Goal: Navigation & Orientation: Find specific page/section

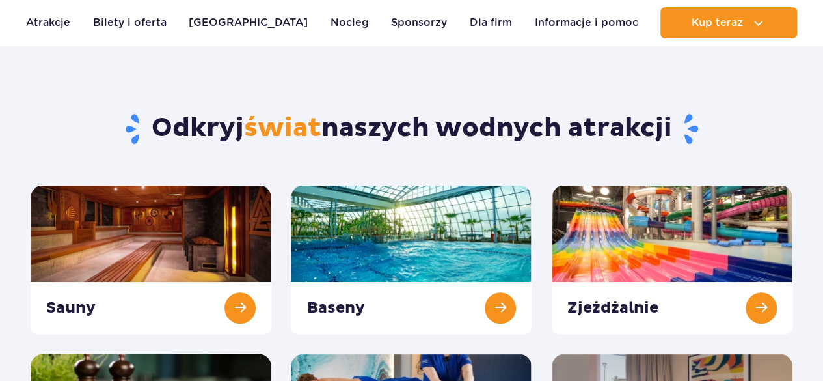
scroll to position [195, 0]
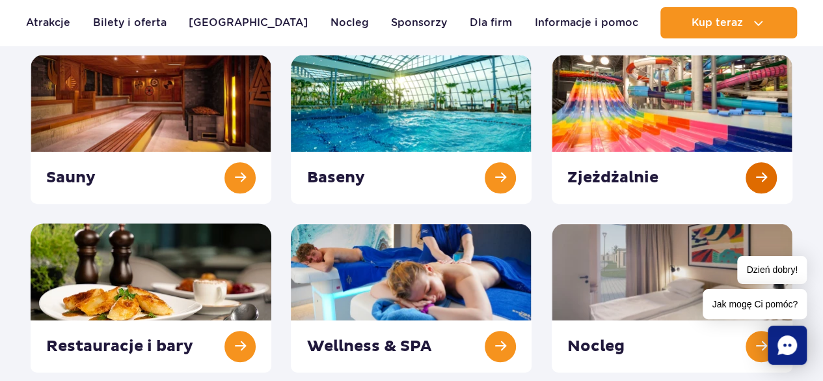
click at [586, 179] on link at bounding box center [672, 129] width 241 height 149
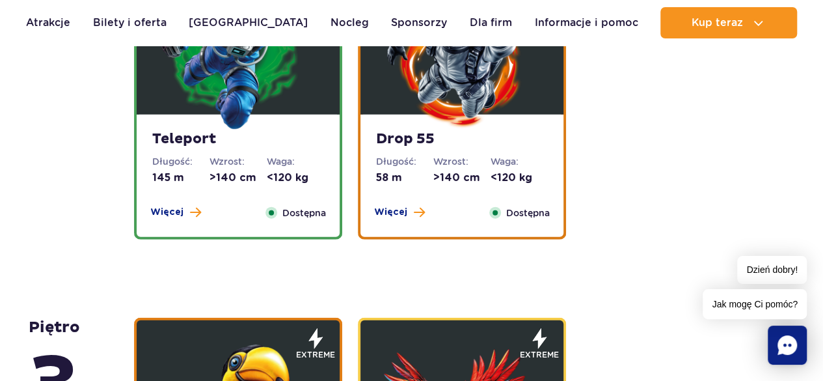
scroll to position [1823, 0]
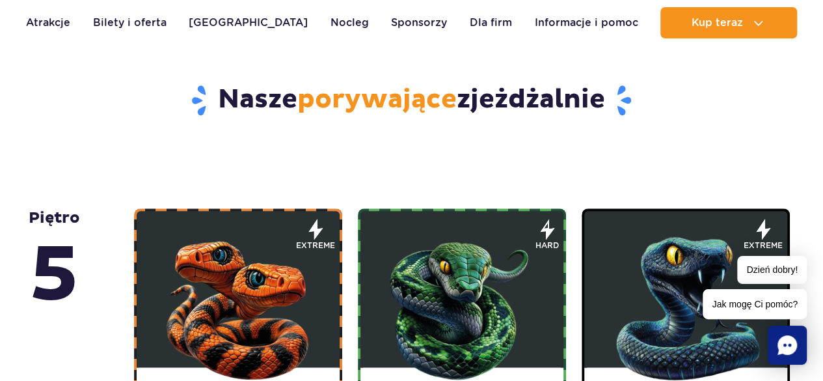
click at [271, 258] on img at bounding box center [238, 305] width 156 height 156
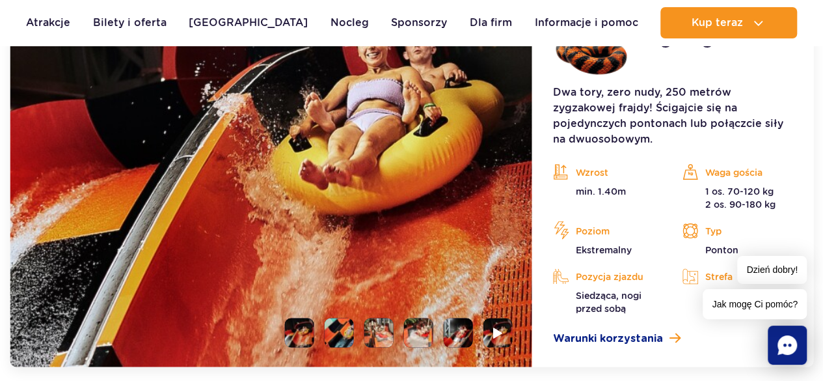
scroll to position [1289, 0]
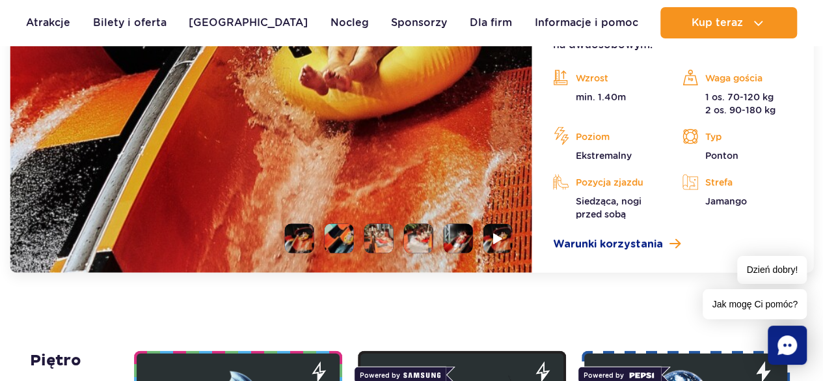
click at [452, 243] on li at bounding box center [458, 238] width 29 height 29
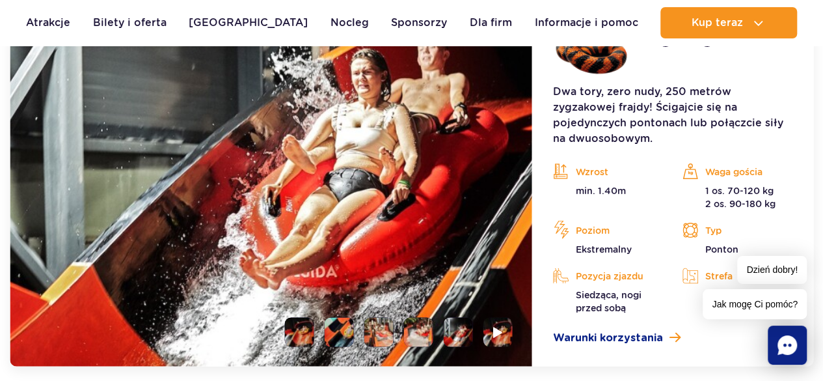
scroll to position [1094, 0]
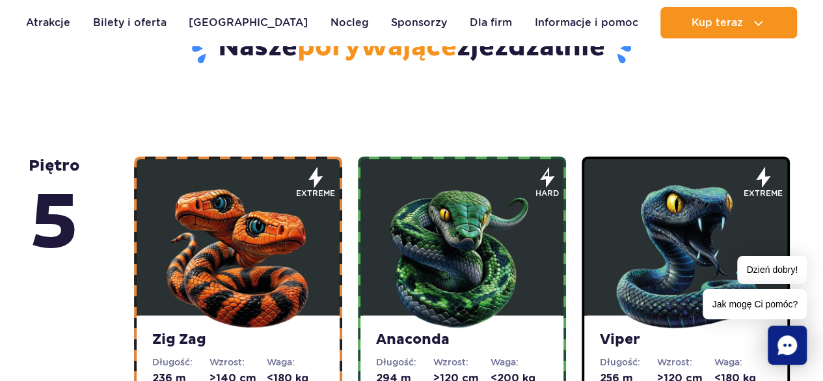
click at [457, 241] on img at bounding box center [462, 253] width 156 height 156
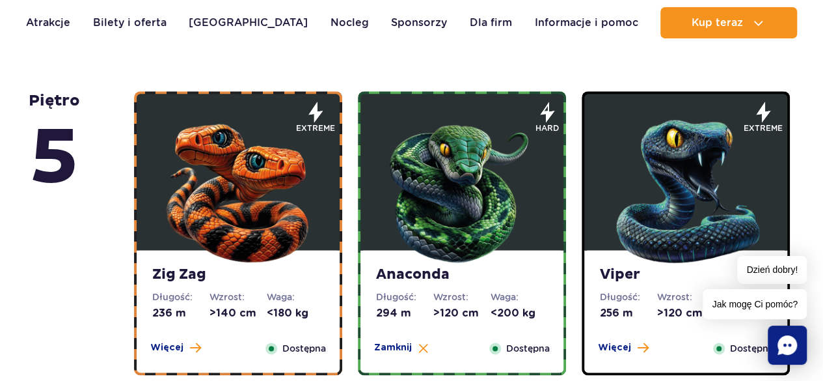
click at [617, 165] on img at bounding box center [686, 188] width 156 height 156
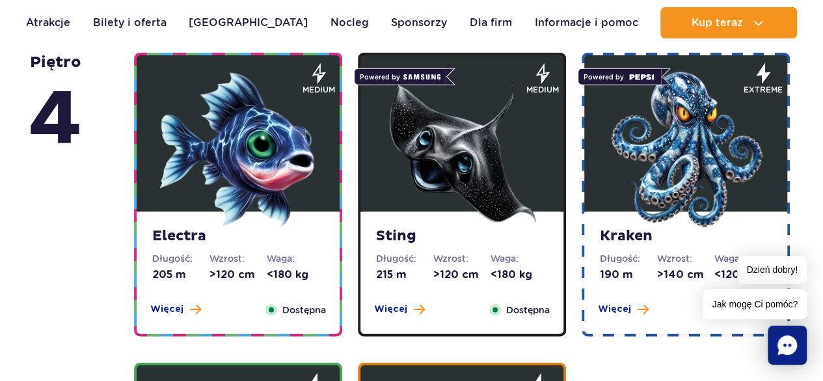
scroll to position [1679, 0]
